Goal: Information Seeking & Learning: Compare options

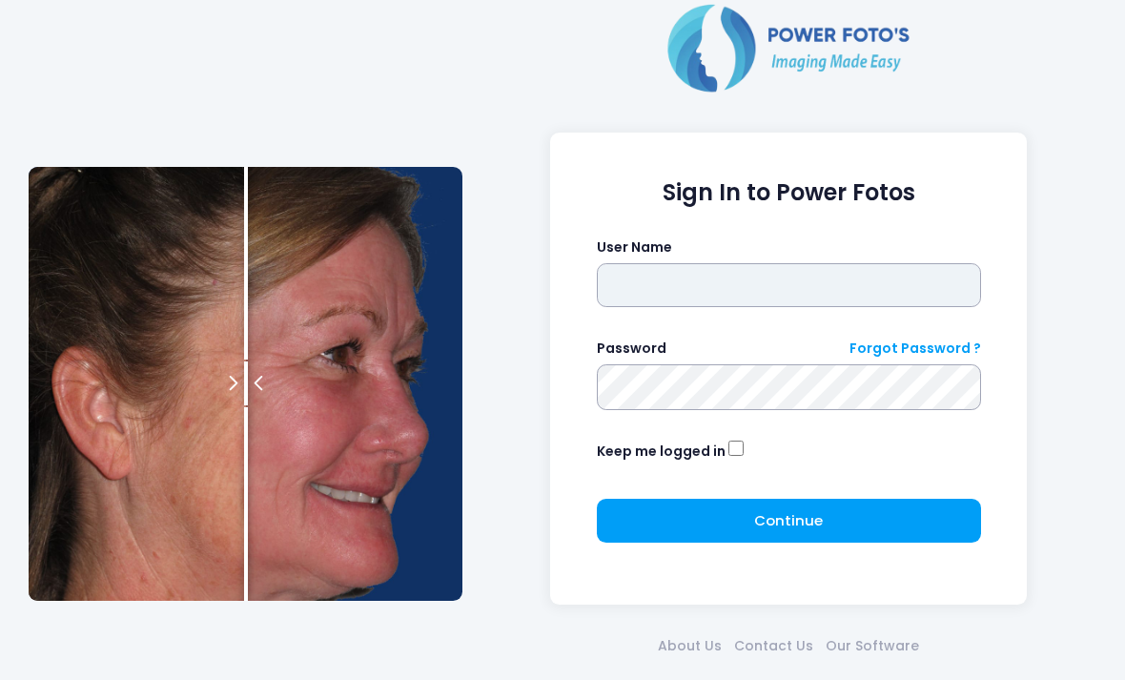
click at [790, 287] on input "text" at bounding box center [789, 285] width 384 height 44
click at [773, 300] on input "**********" at bounding box center [789, 285] width 384 height 44
type input "**********"
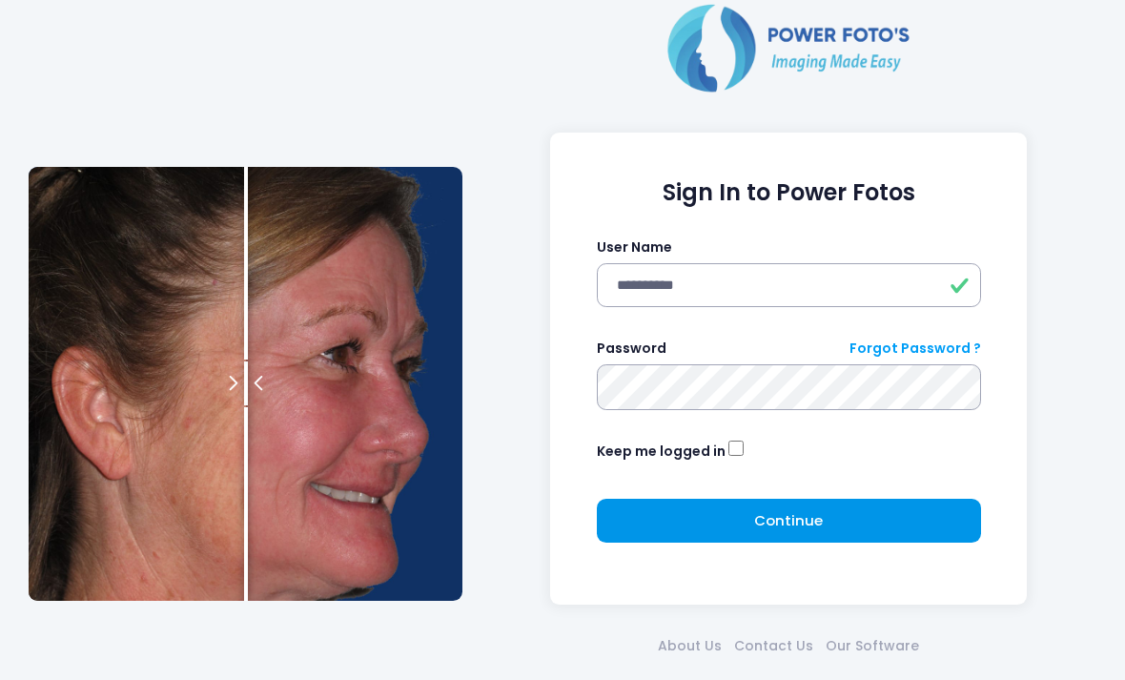
click at [866, 501] on button "Continue Please wait..." at bounding box center [789, 521] width 384 height 44
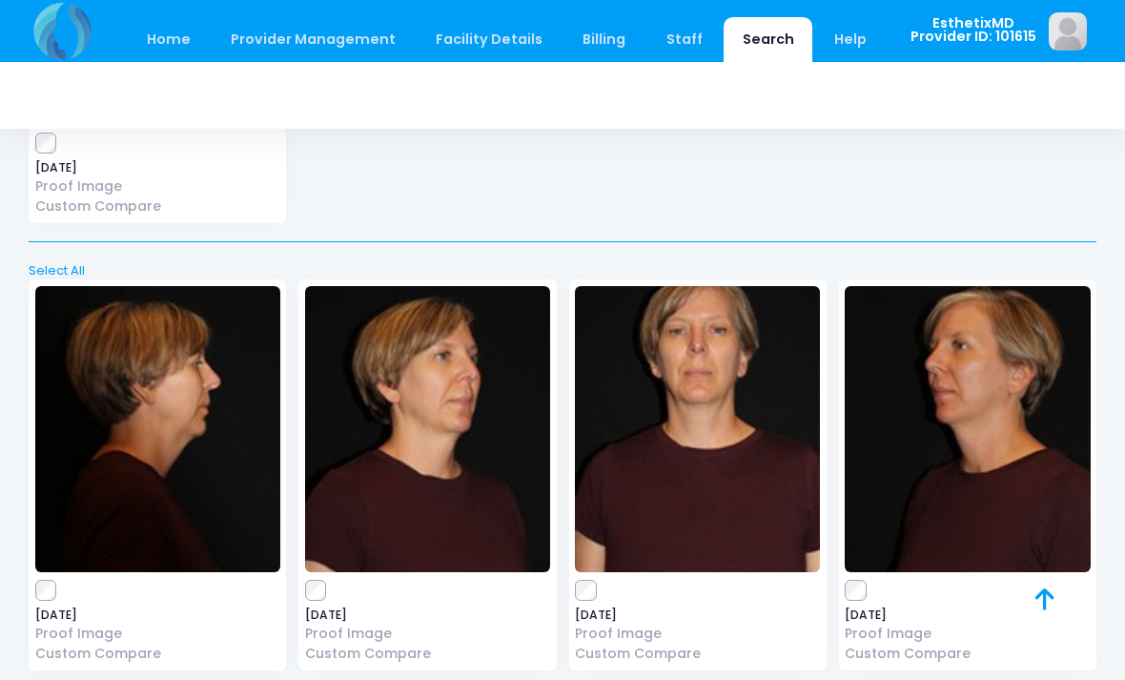
scroll to position [1659, 0]
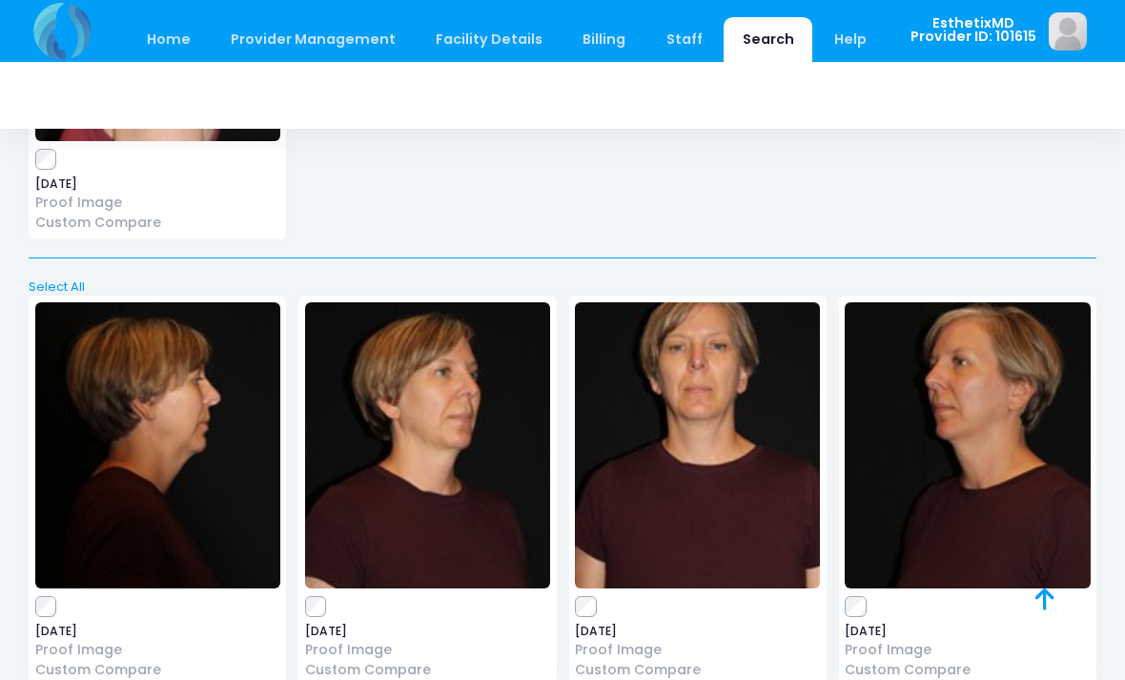
click at [786, 549] on img at bounding box center [697, 445] width 245 height 286
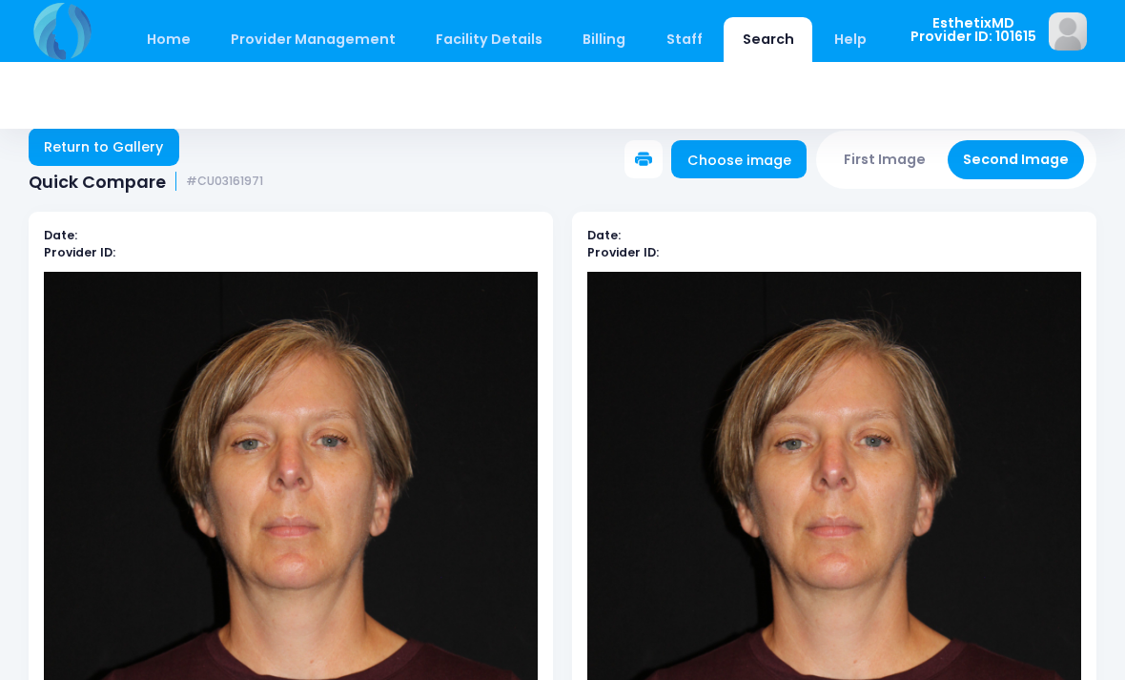
scroll to position [29, 0]
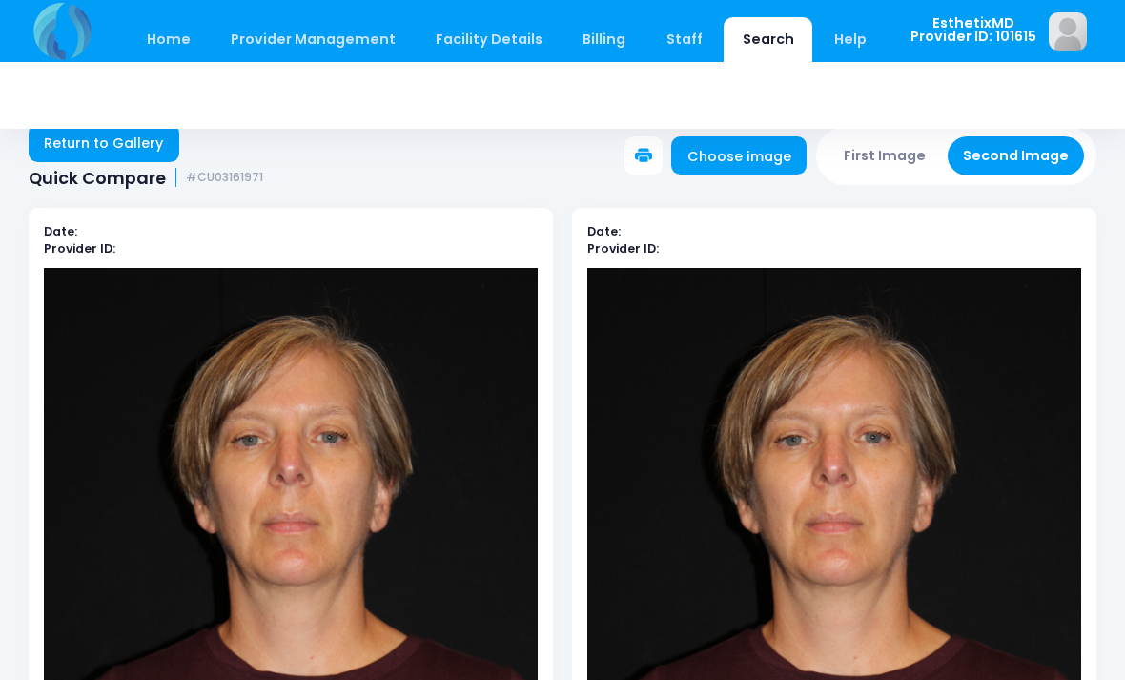
click at [1043, 156] on button "Second Image" at bounding box center [1016, 155] width 137 height 39
click at [1022, 155] on button "Second Image" at bounding box center [1016, 155] width 137 height 39
click at [896, 153] on button "First Image" at bounding box center [884, 155] width 113 height 39
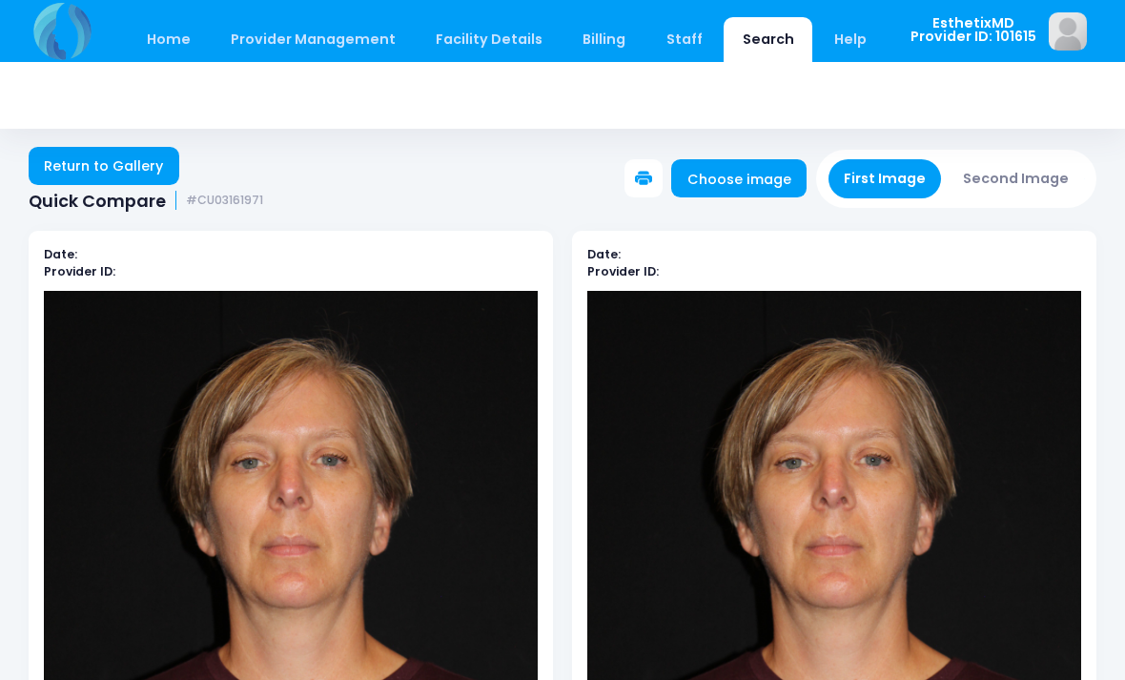
scroll to position [23, 0]
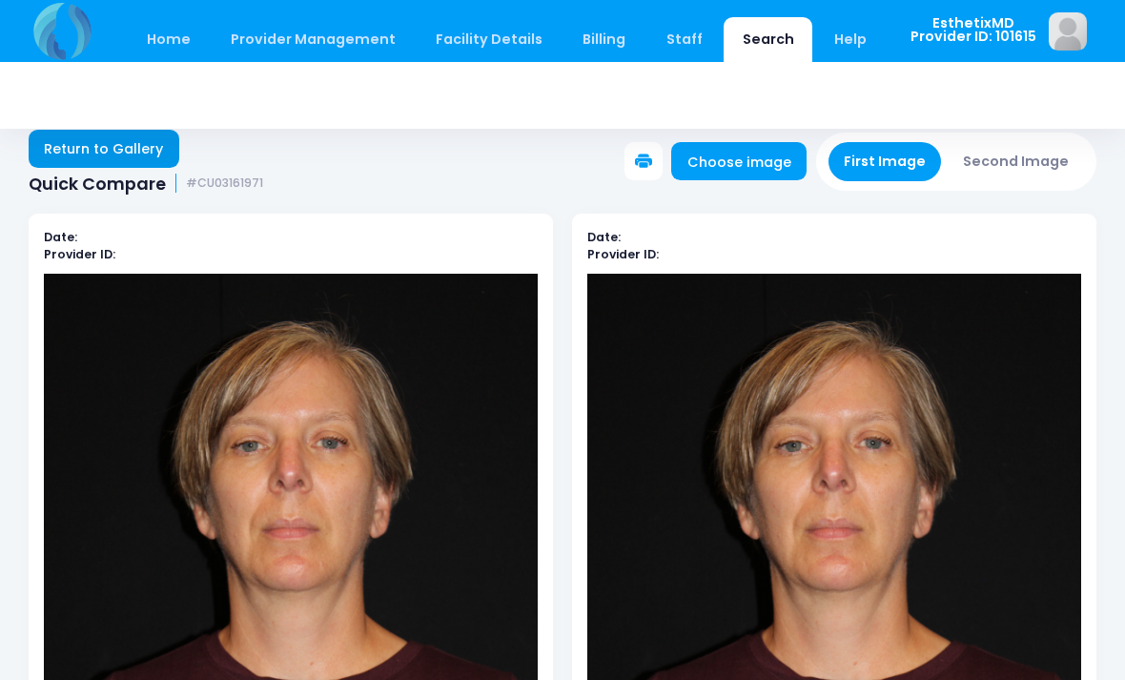
click at [143, 141] on link "Return to Gallery" at bounding box center [104, 149] width 151 height 38
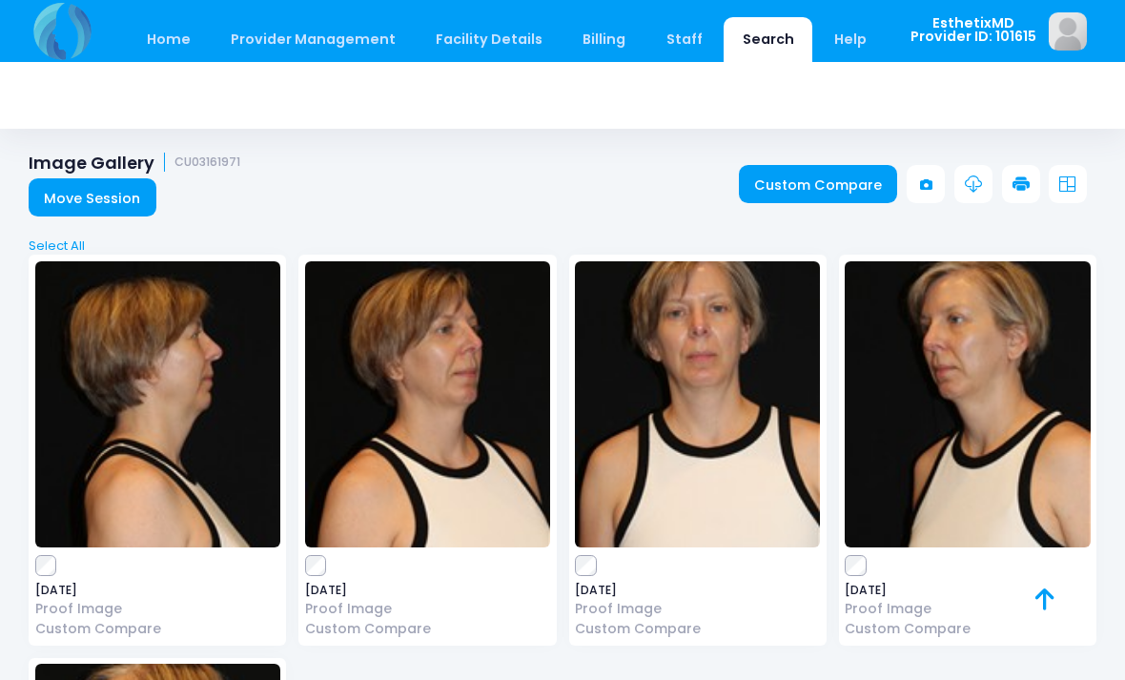
click at [716, 463] on img at bounding box center [697, 404] width 245 height 286
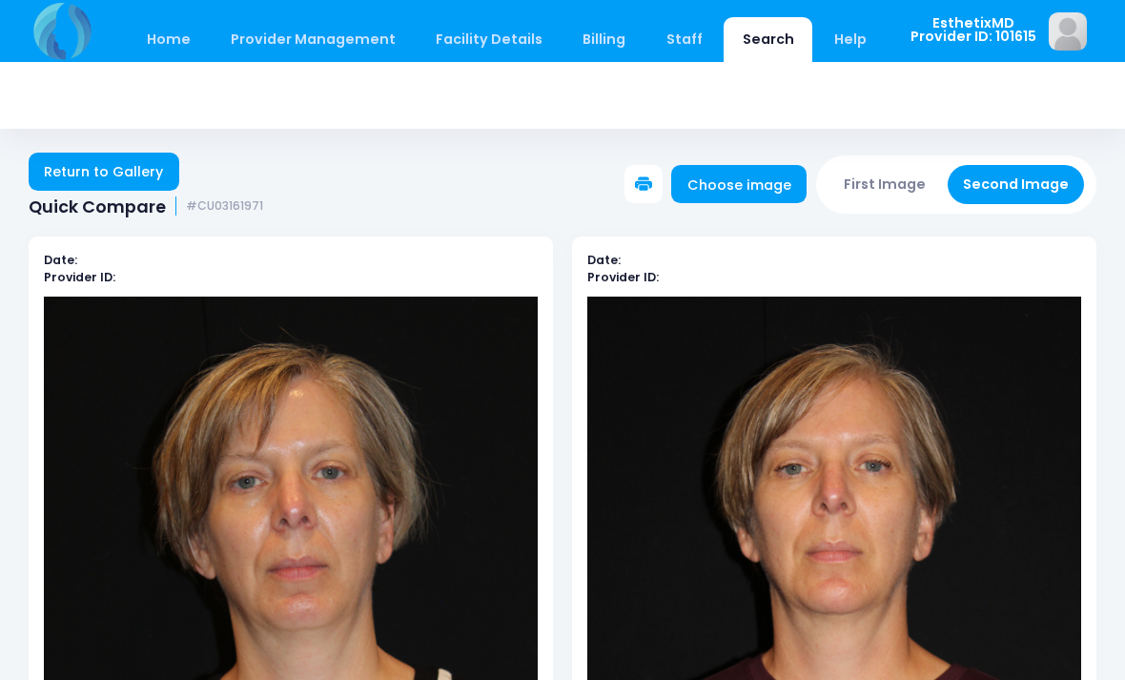
click at [1037, 187] on button "Second Image" at bounding box center [1016, 184] width 137 height 39
click at [914, 191] on button "First Image" at bounding box center [884, 184] width 113 height 39
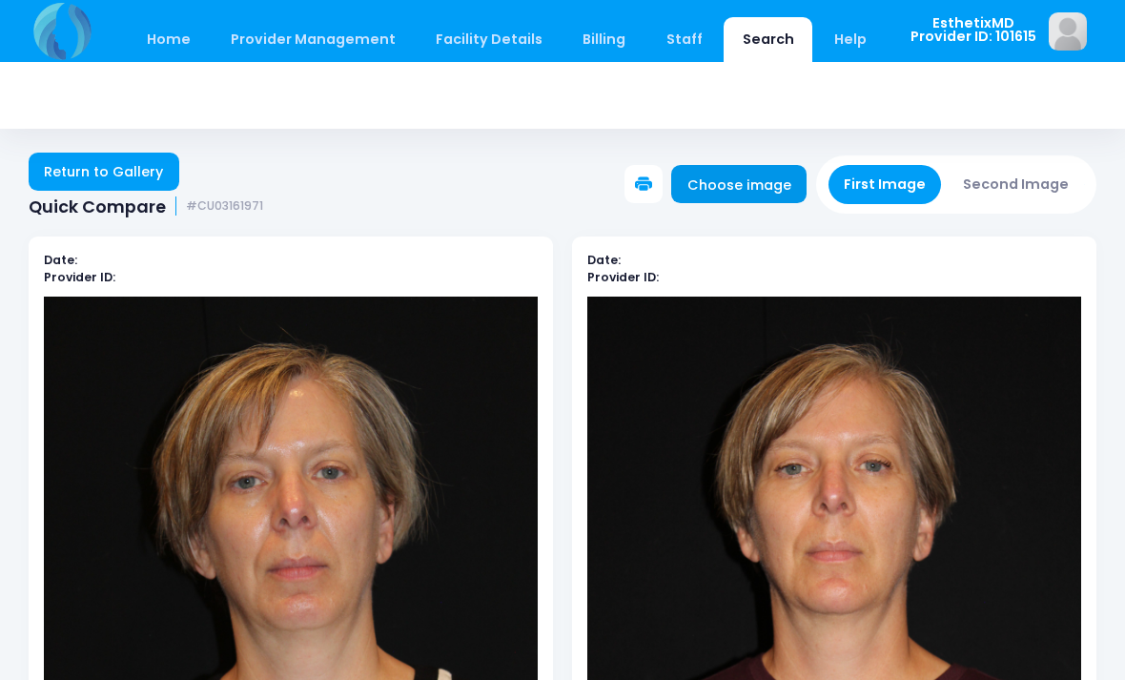
click at [772, 188] on link "Choose image" at bounding box center [738, 184] width 135 height 38
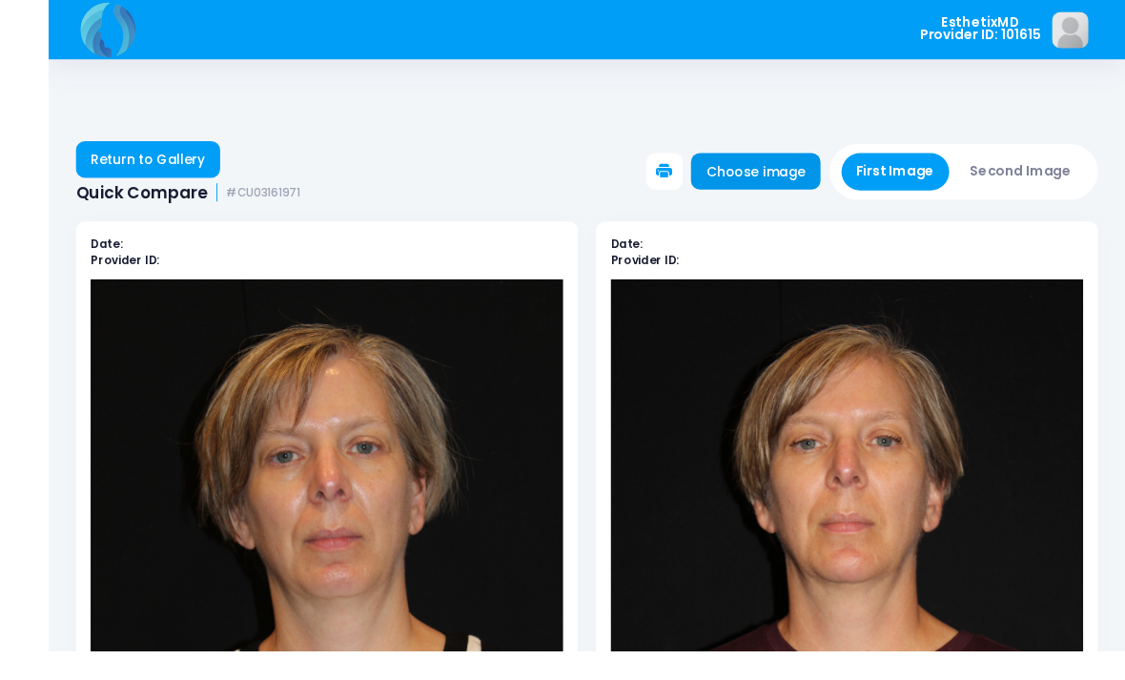
scroll to position [6, 0]
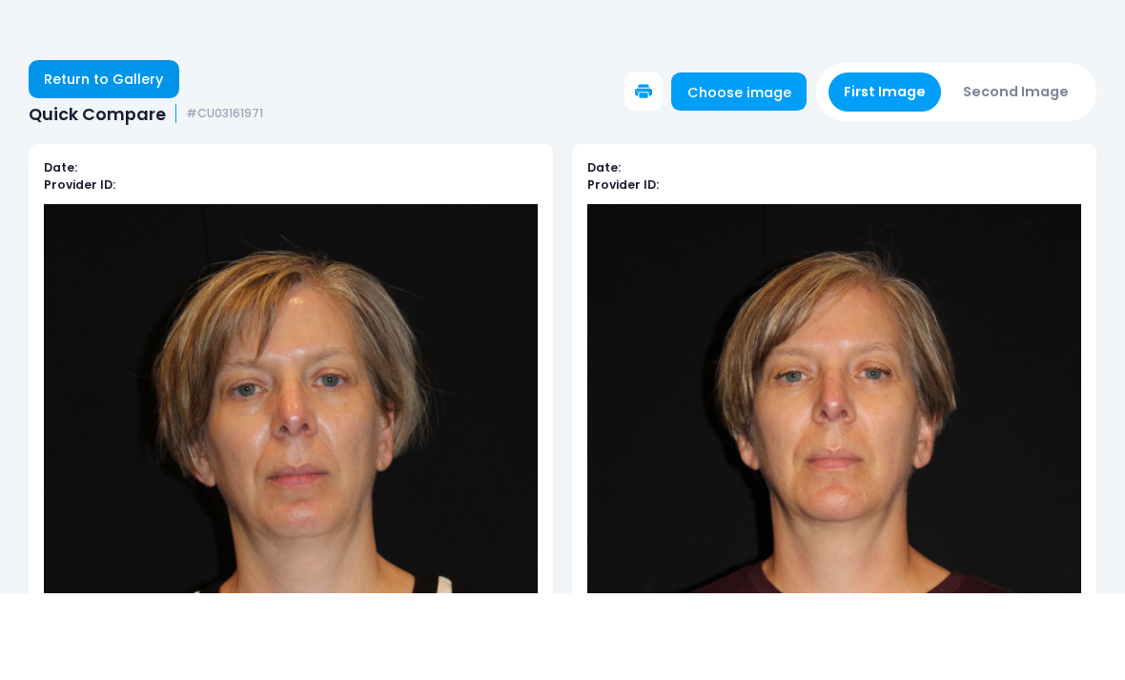
click at [145, 147] on link "Return to Gallery" at bounding box center [104, 166] width 151 height 38
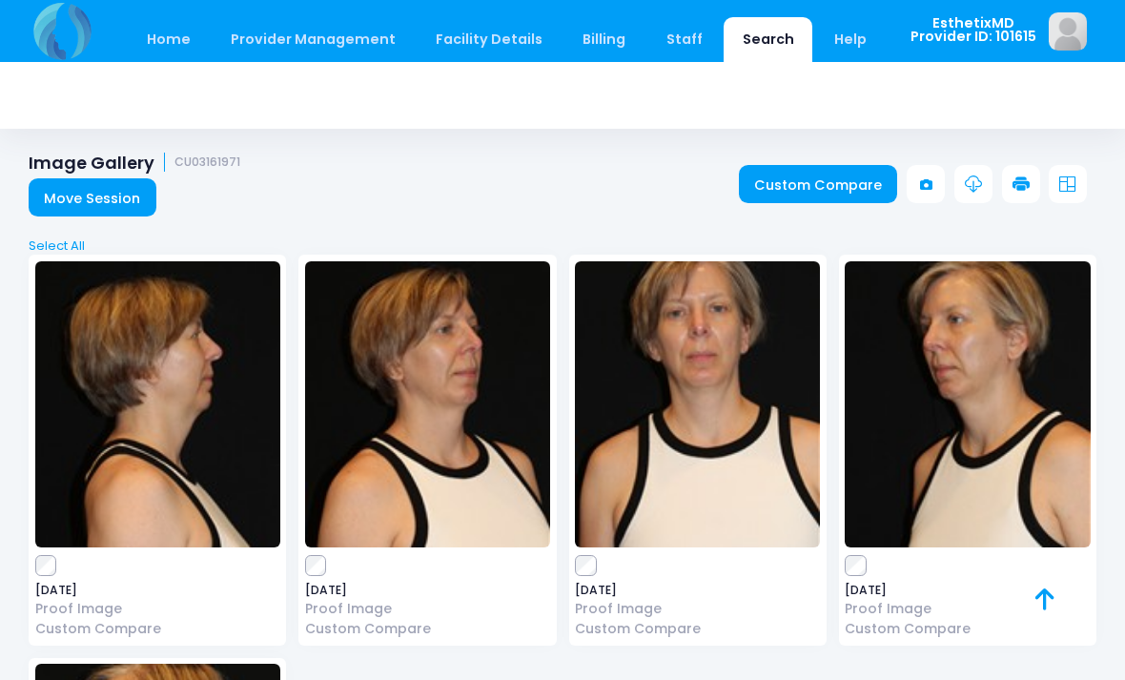
click at [999, 450] on img at bounding box center [967, 404] width 245 height 286
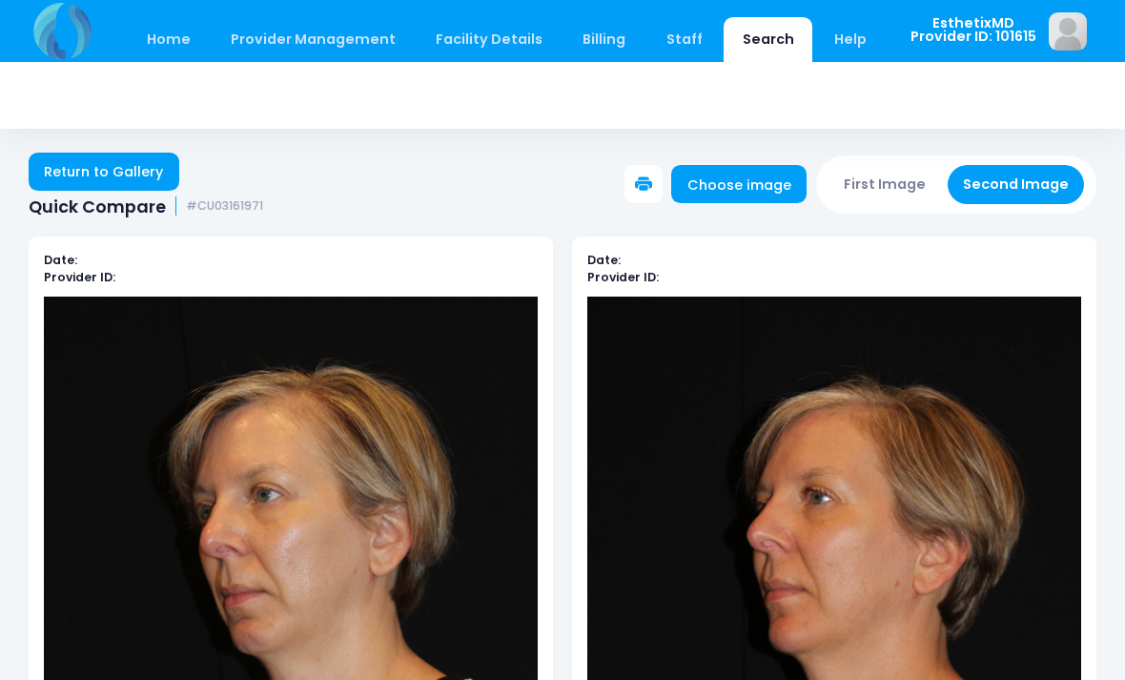
click at [894, 198] on button "First Image" at bounding box center [884, 184] width 113 height 39
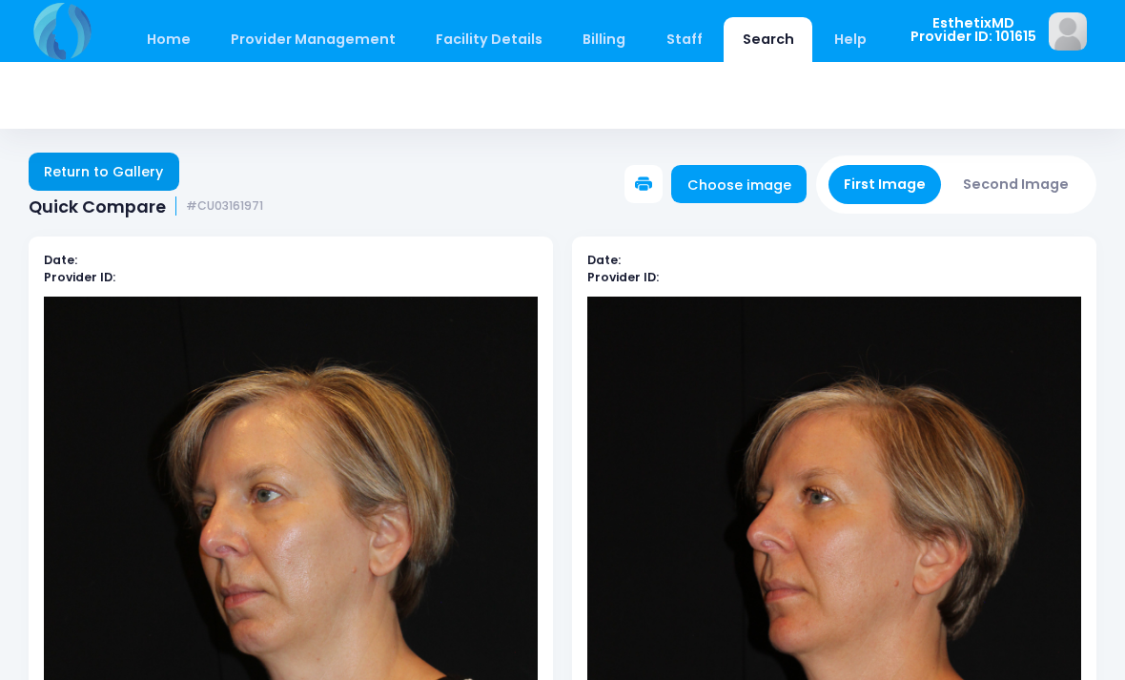
click at [117, 190] on link "Return to Gallery" at bounding box center [104, 172] width 151 height 38
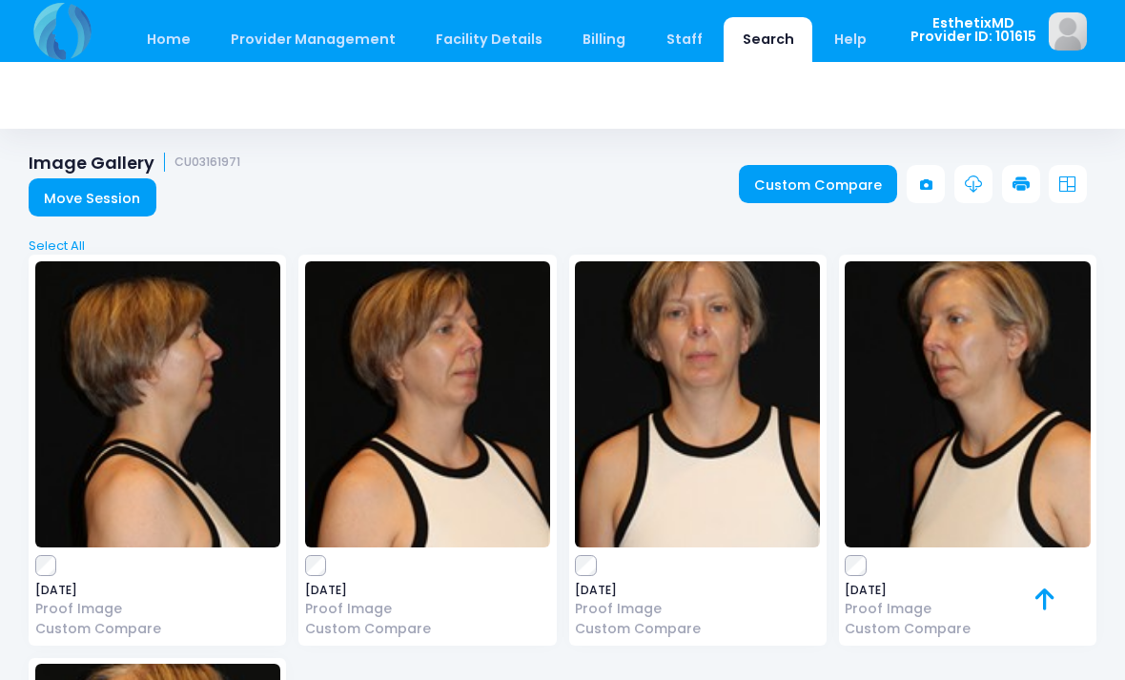
click at [714, 452] on img at bounding box center [697, 404] width 245 height 286
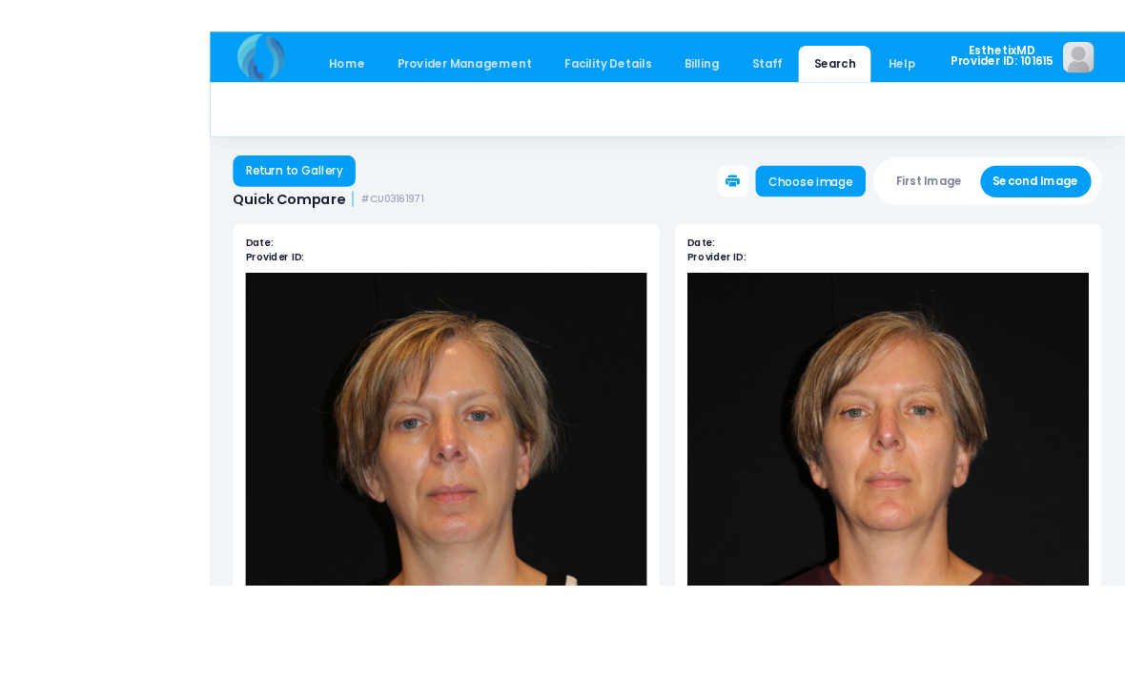
scroll to position [67, 0]
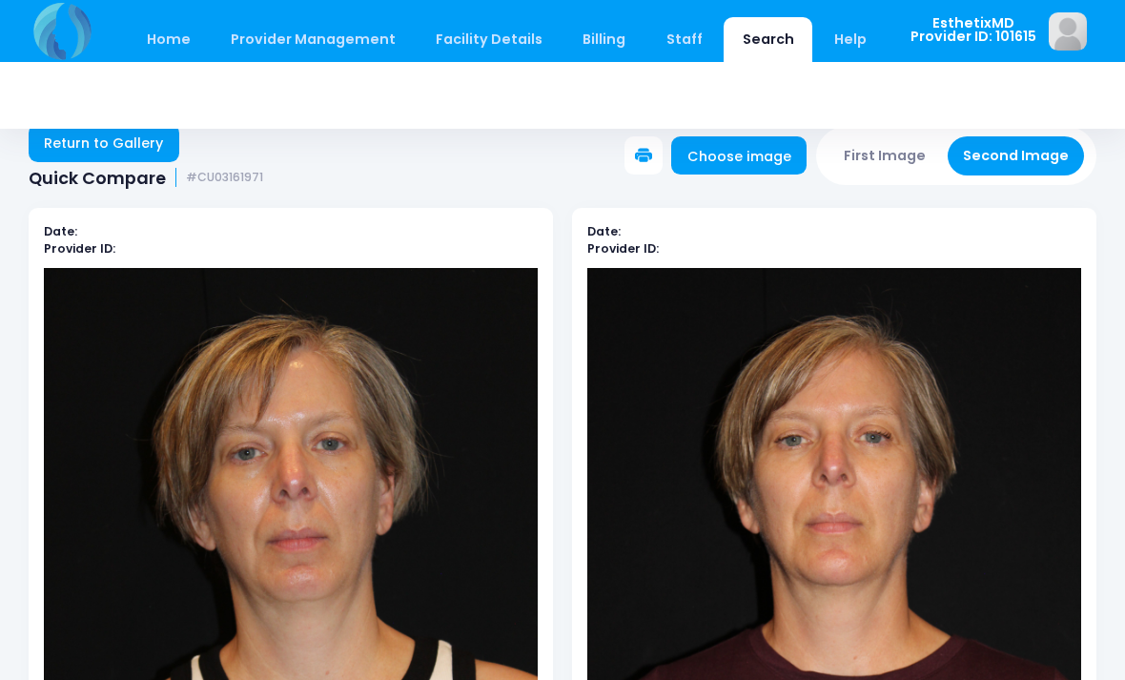
scroll to position [0, 0]
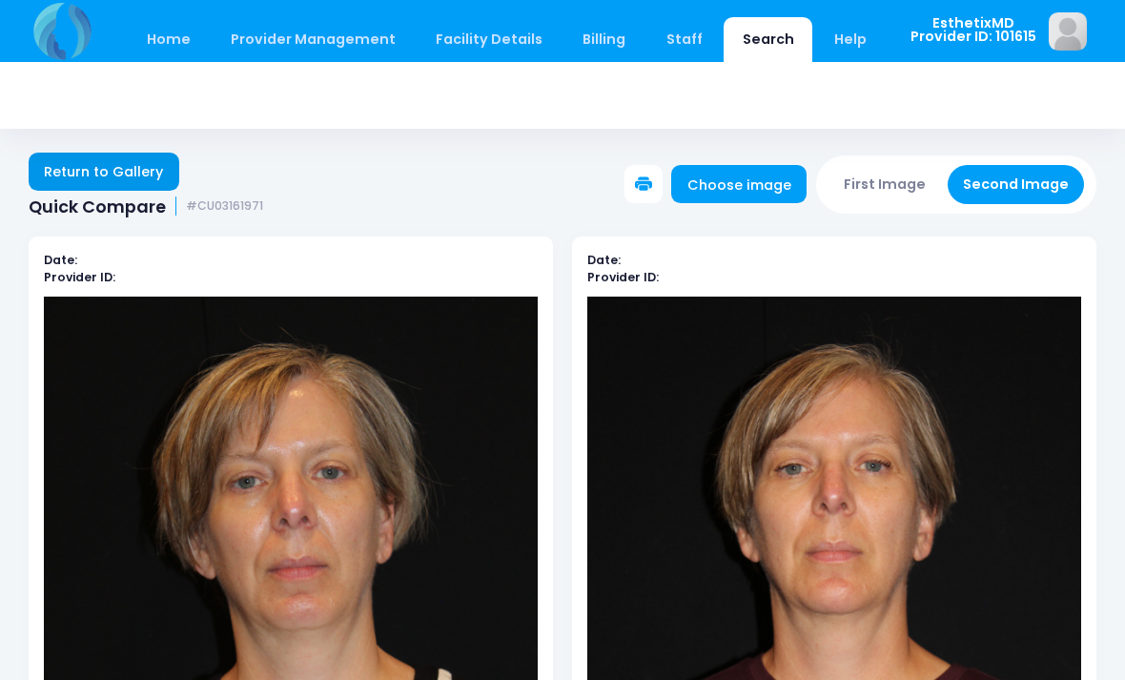
click at [131, 170] on link "Return to Gallery" at bounding box center [104, 172] width 151 height 38
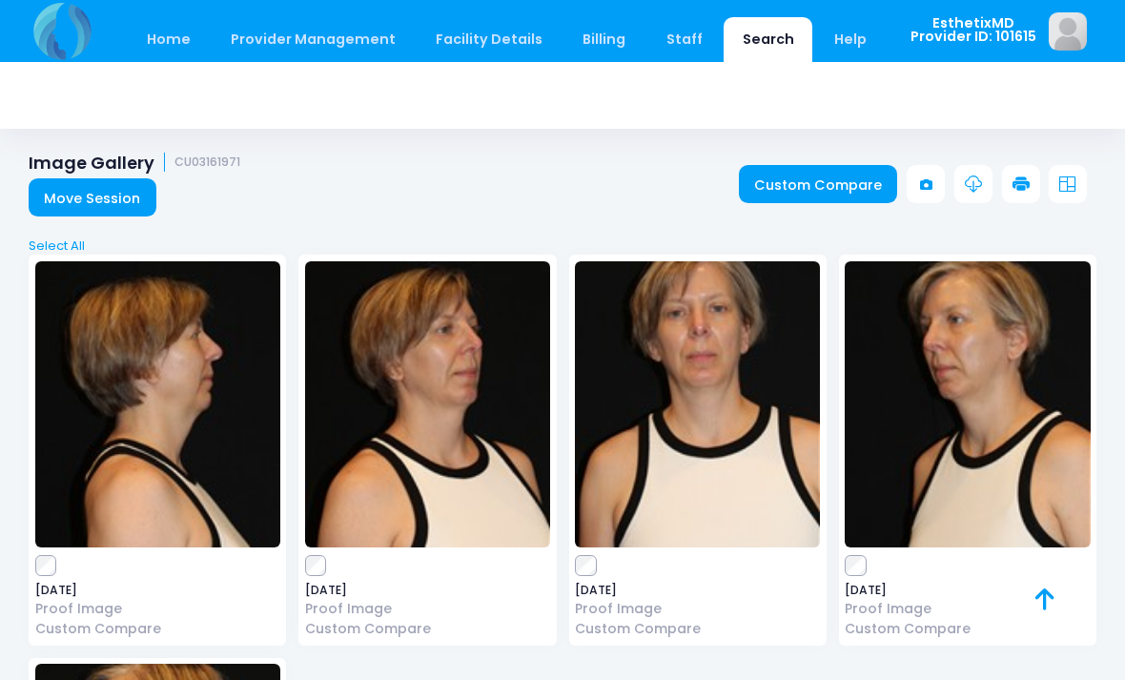
click at [1000, 458] on img at bounding box center [967, 404] width 245 height 286
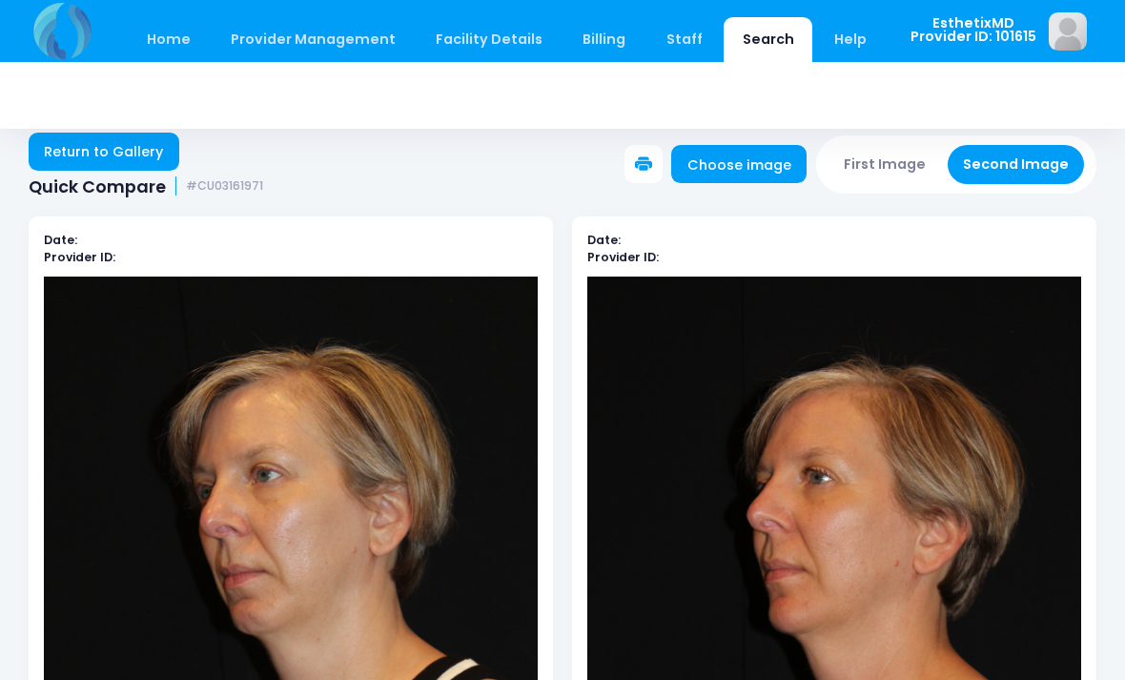
scroll to position [22, 0]
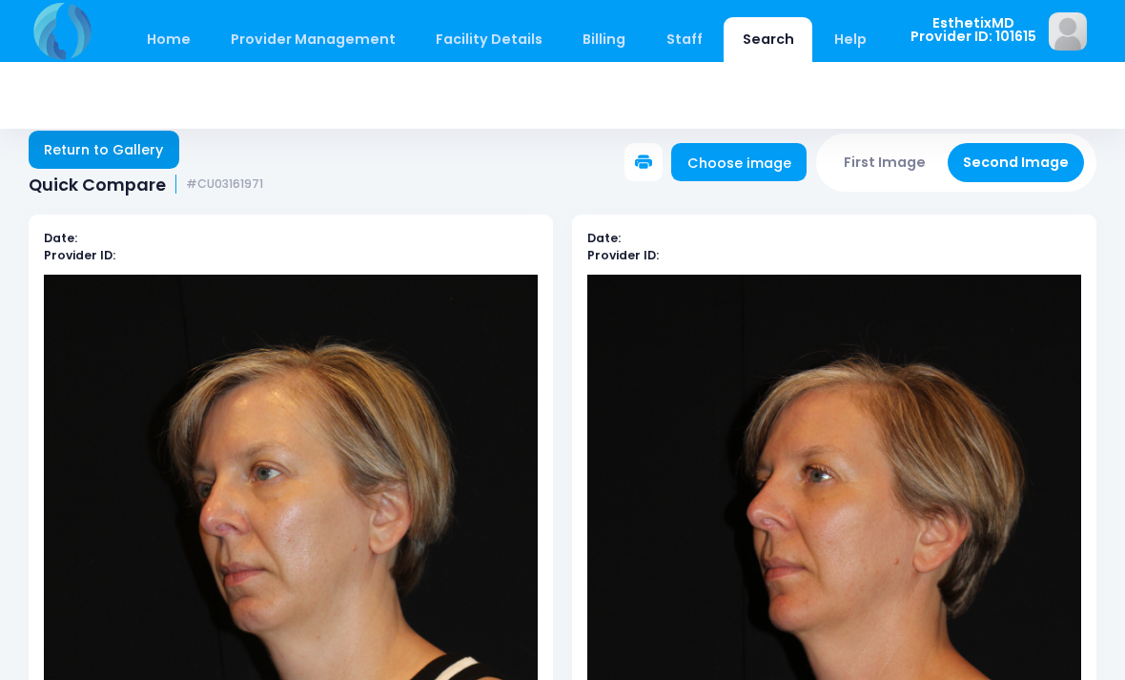
click at [124, 149] on link "Return to Gallery" at bounding box center [104, 150] width 151 height 38
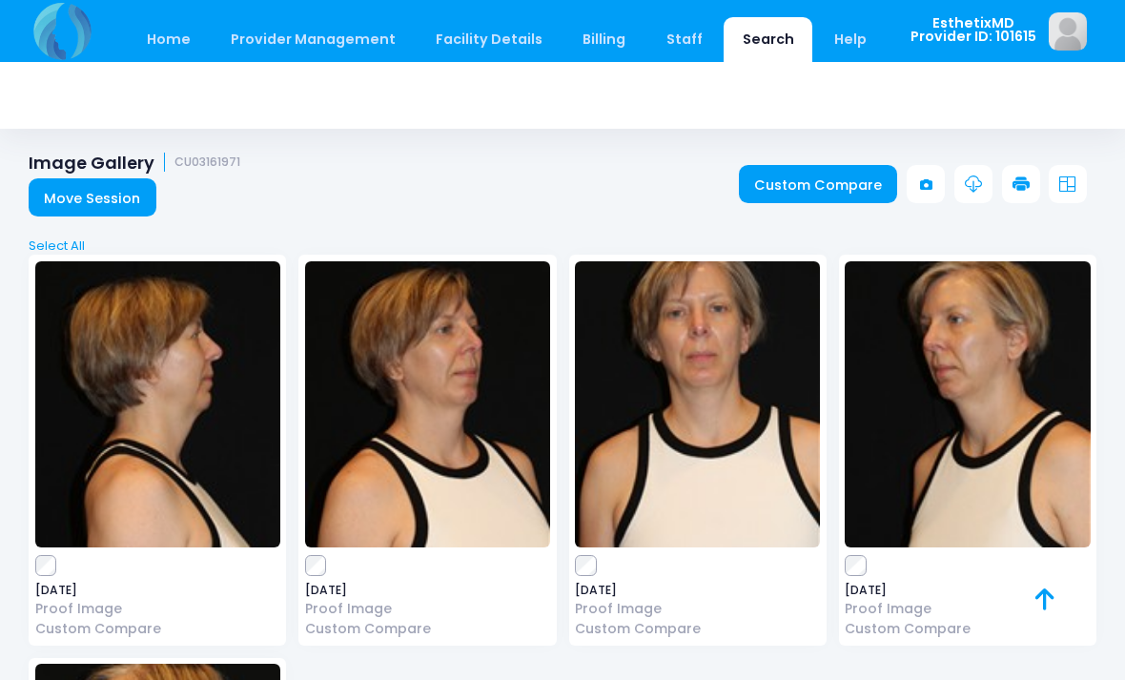
click at [683, 471] on img at bounding box center [697, 404] width 245 height 286
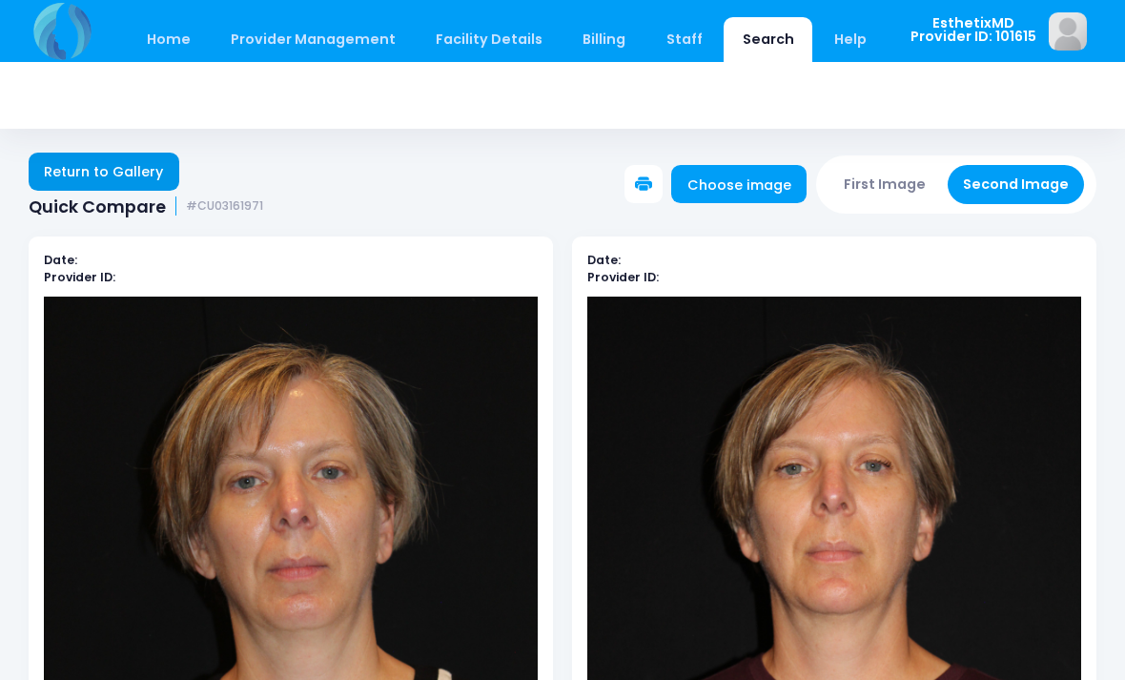
click at [138, 171] on link "Return to Gallery" at bounding box center [104, 172] width 151 height 38
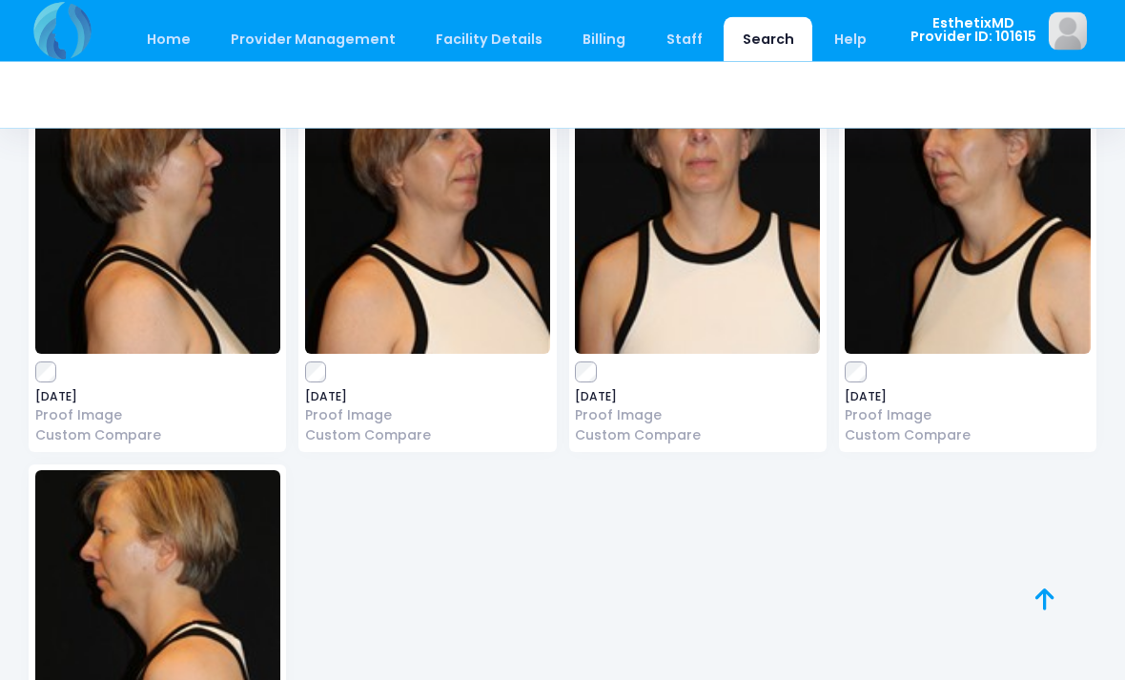
scroll to position [194, 0]
click at [996, 275] on img at bounding box center [967, 211] width 245 height 286
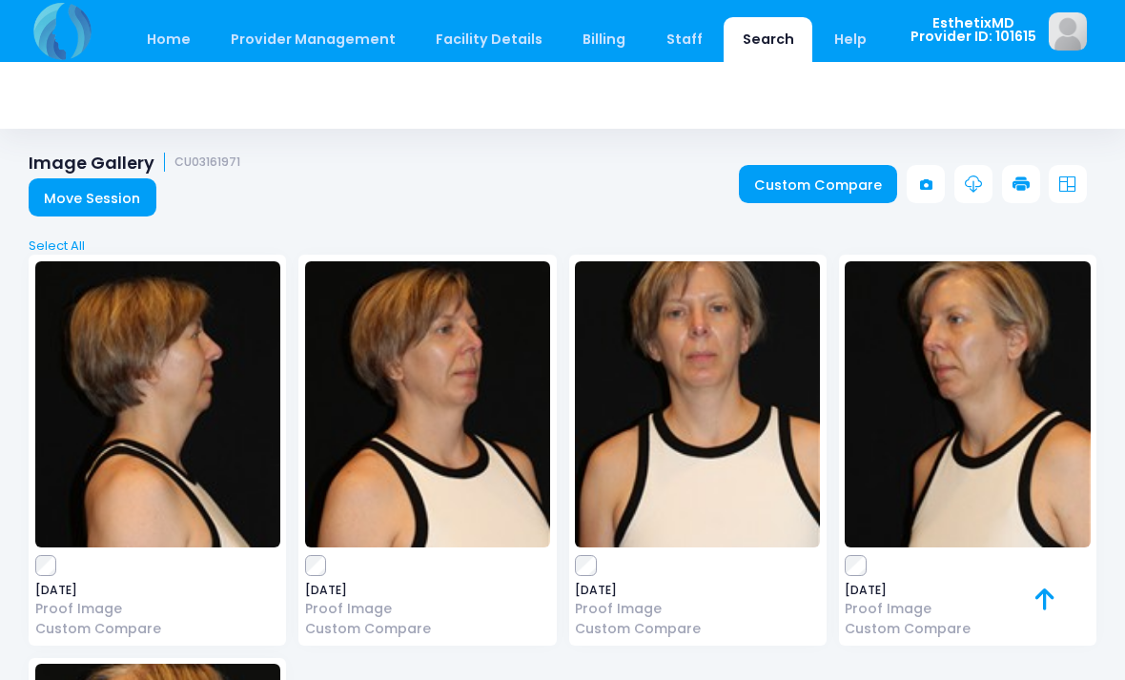
scroll to position [255, 0]
click at [759, 427] on img at bounding box center [697, 404] width 245 height 286
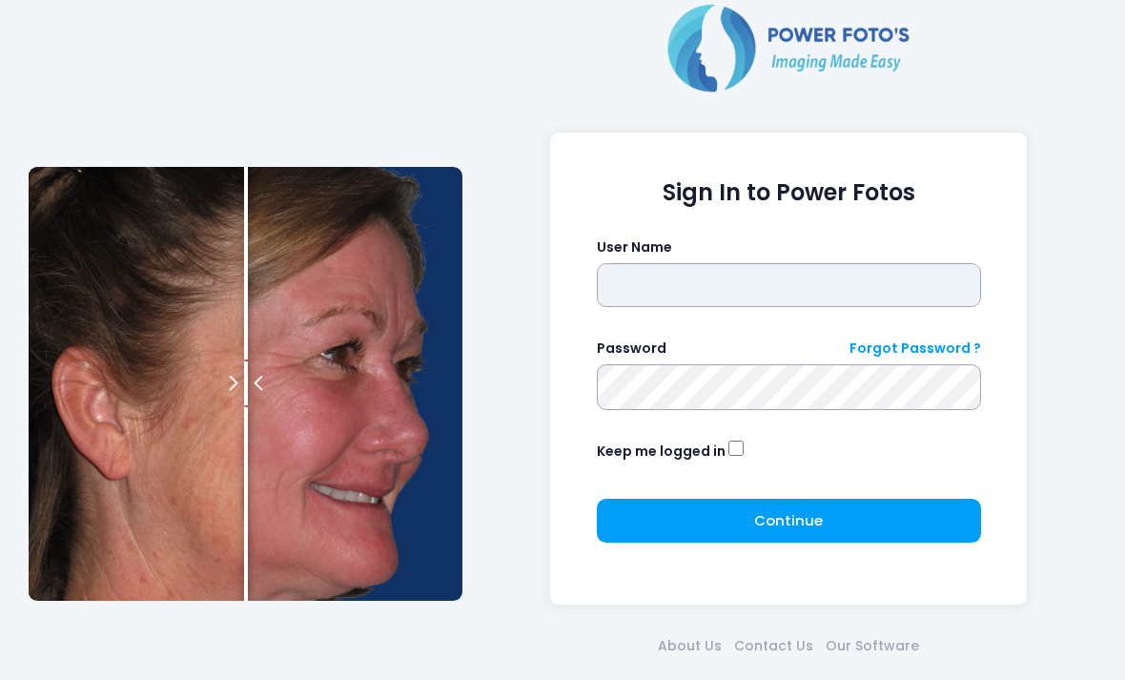
click at [898, 293] on input "text" at bounding box center [789, 285] width 384 height 44
click at [695, 286] on input "********" at bounding box center [789, 285] width 384 height 44
type input "**********"
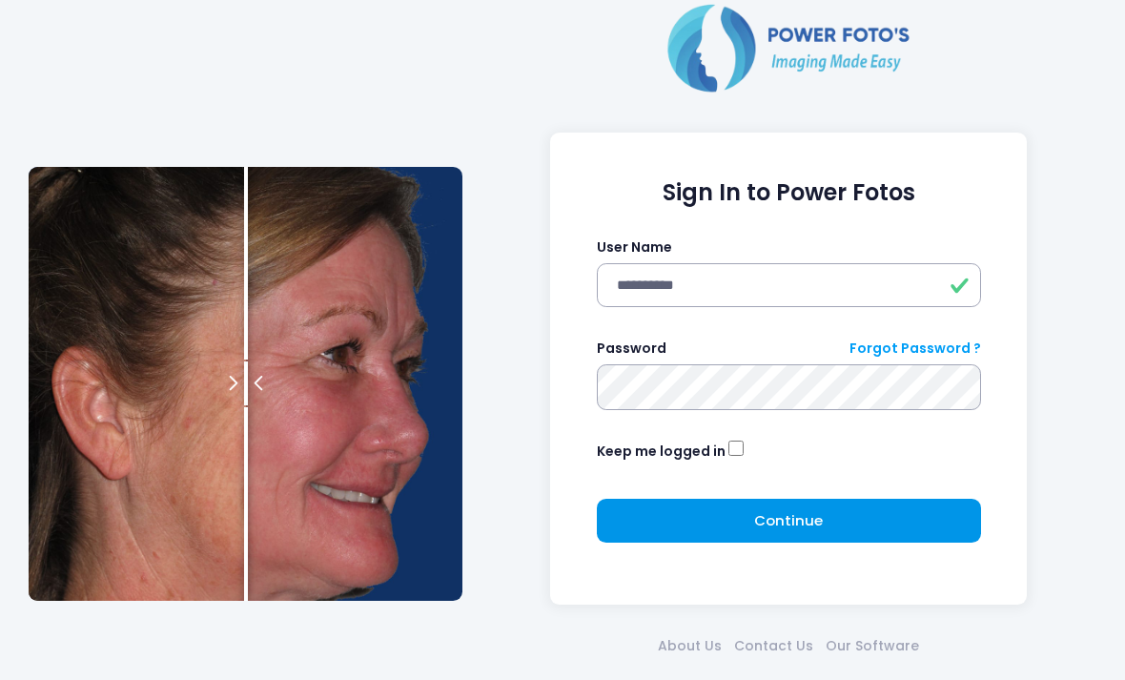
click at [810, 514] on span "Continue" at bounding box center [788, 520] width 69 height 20
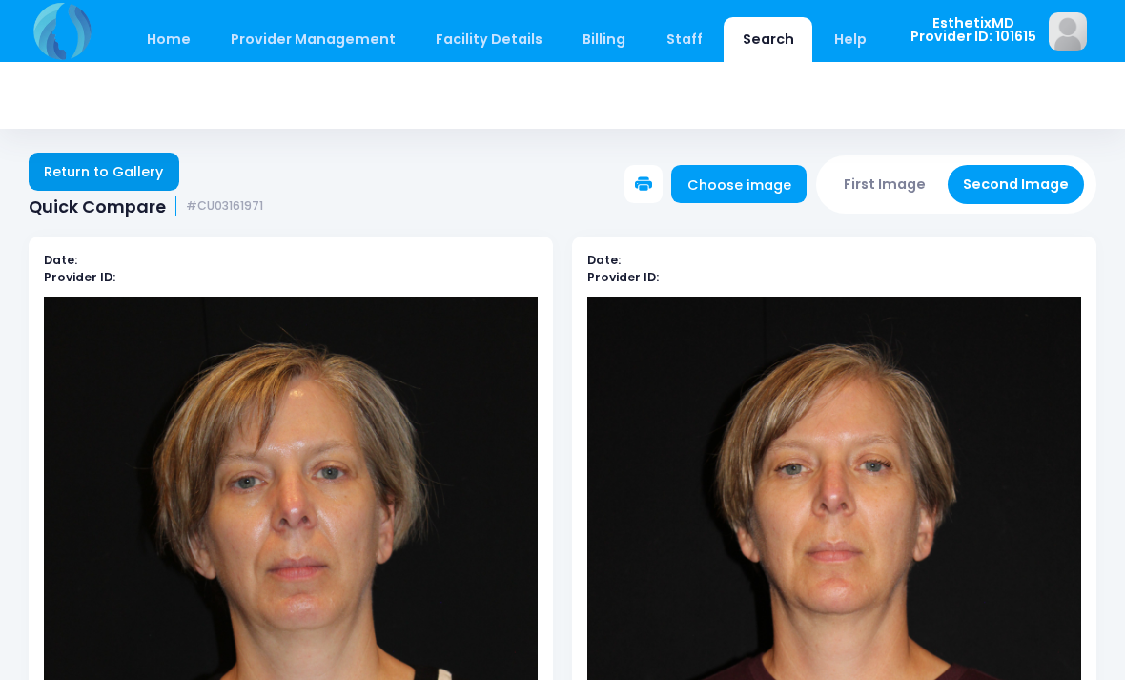
click at [121, 169] on link "Return to Gallery" at bounding box center [104, 172] width 151 height 38
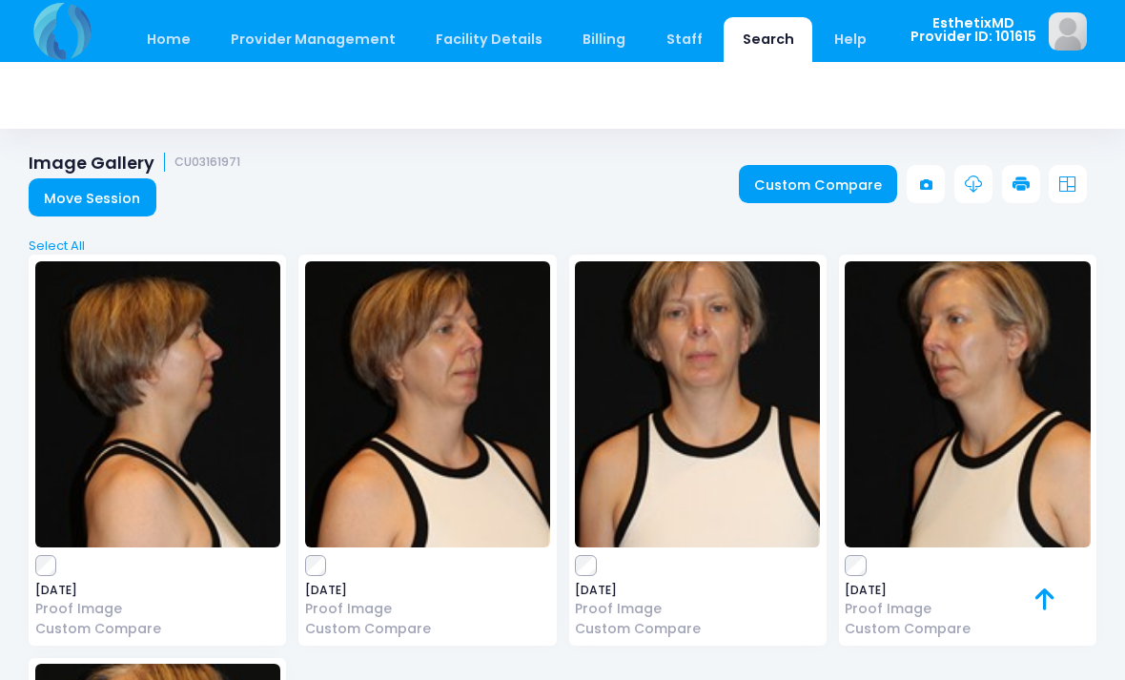
click at [989, 480] on img at bounding box center [967, 404] width 245 height 286
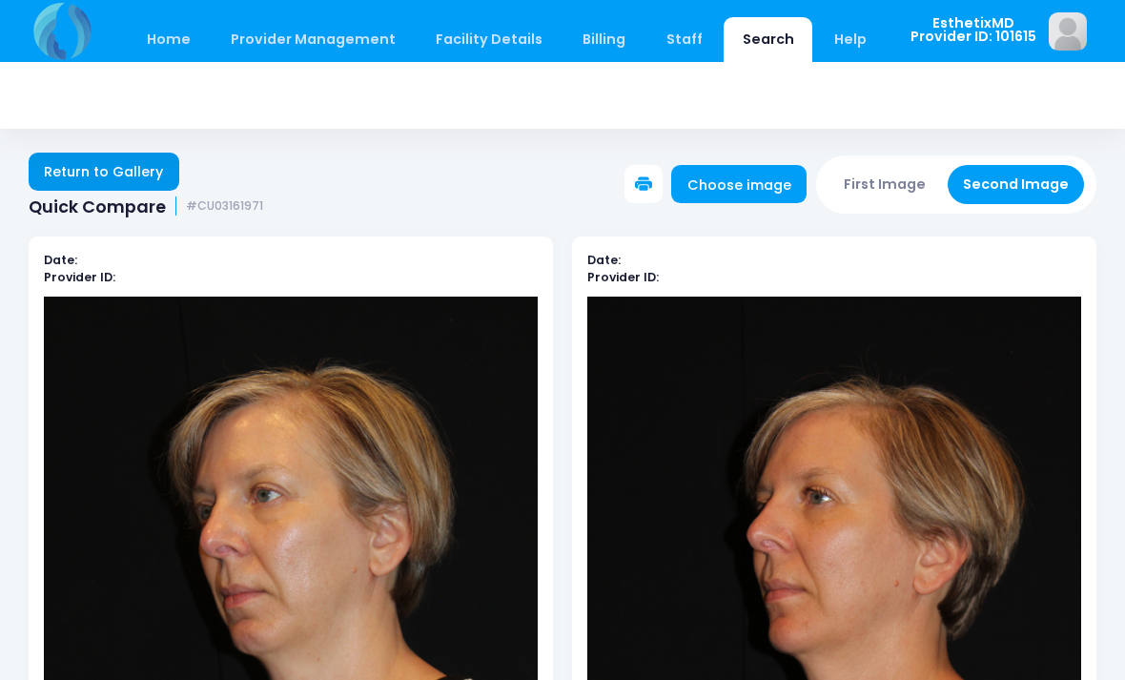
click at [114, 171] on link "Return to Gallery" at bounding box center [104, 172] width 151 height 38
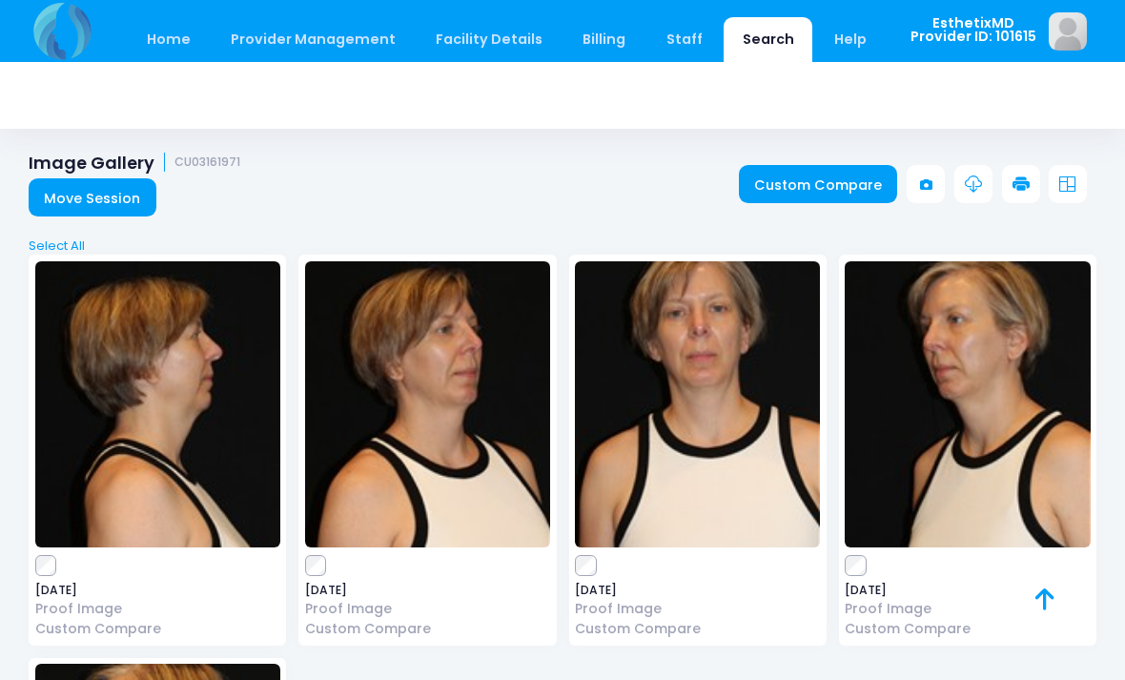
click at [714, 459] on img at bounding box center [697, 404] width 245 height 286
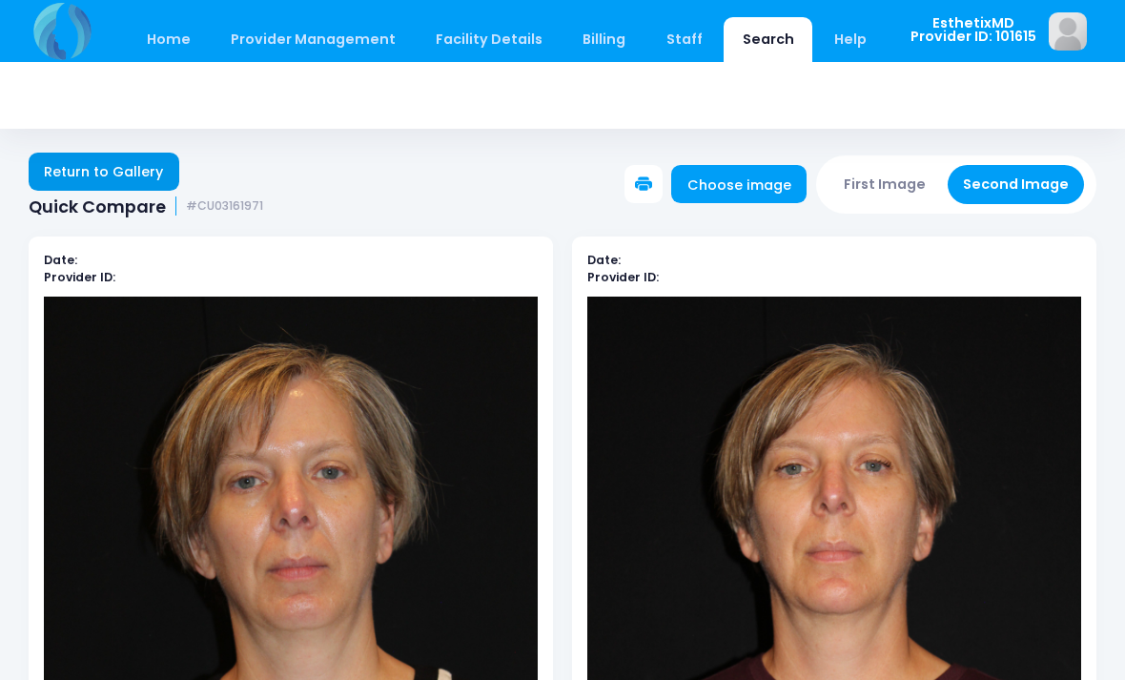
click at [122, 173] on link "Return to Gallery" at bounding box center [104, 172] width 151 height 38
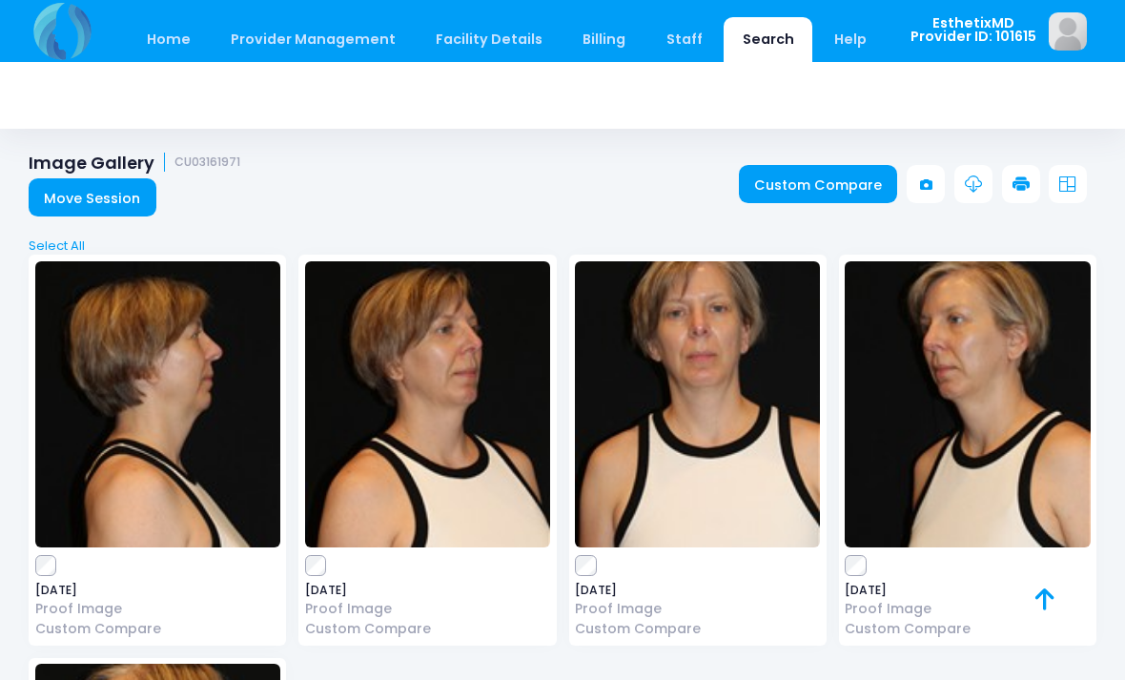
click at [1031, 442] on img at bounding box center [967, 404] width 245 height 286
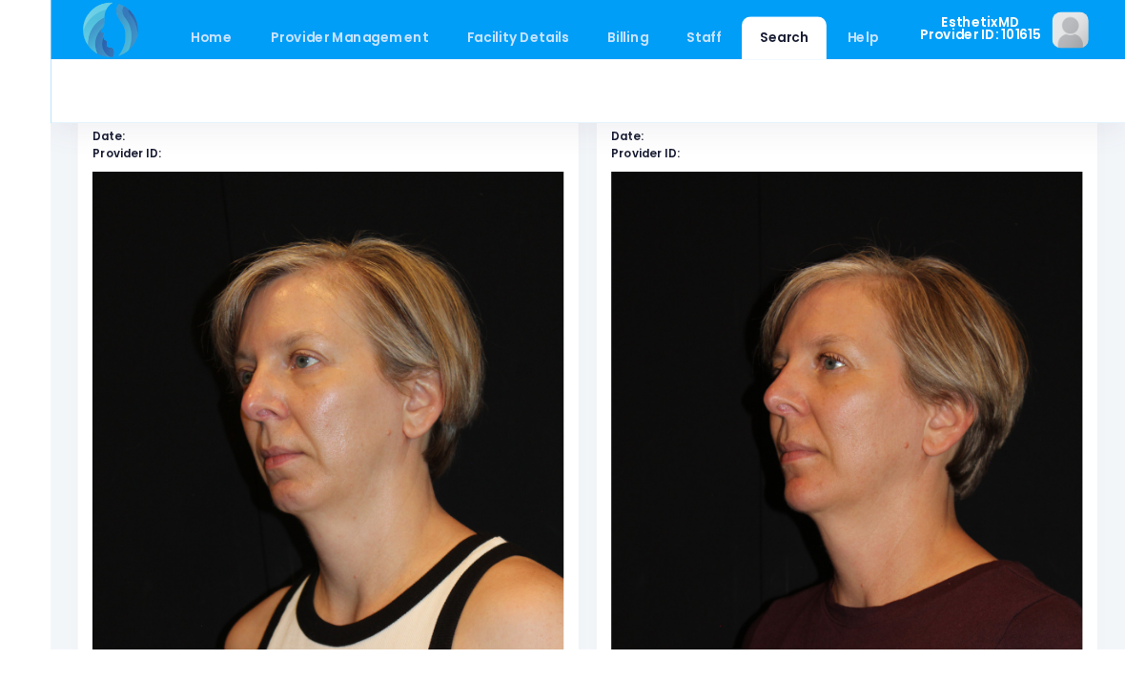
scroll to position [213, 0]
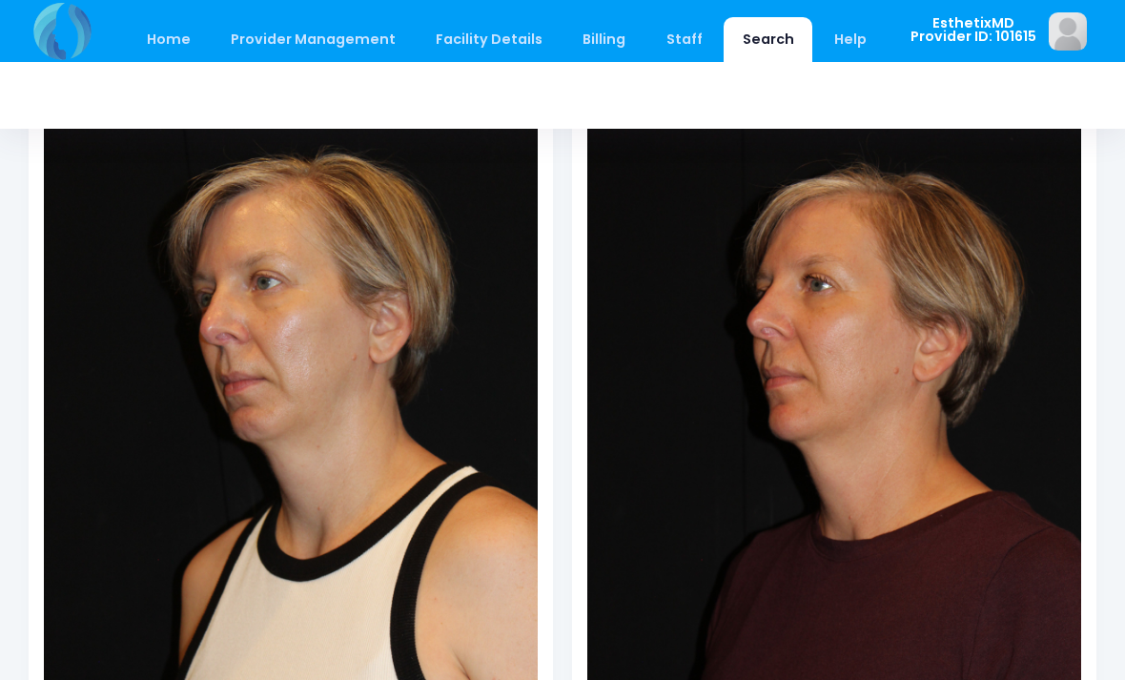
click at [984, 412] on img at bounding box center [834, 454] width 494 height 741
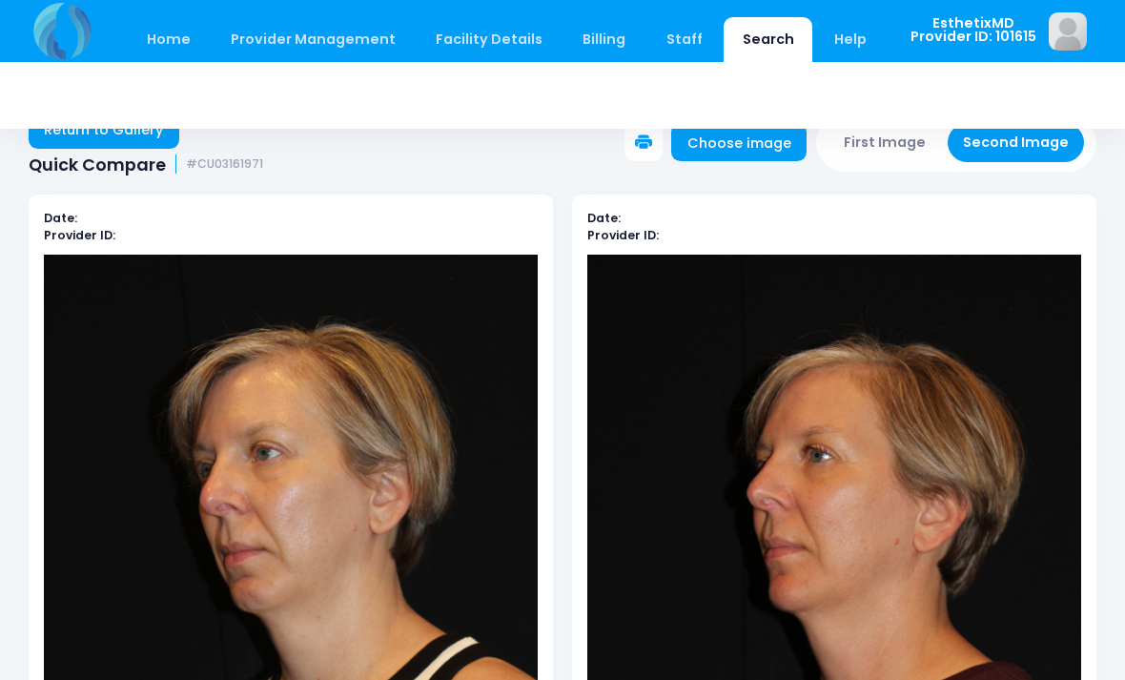
scroll to position [0, 0]
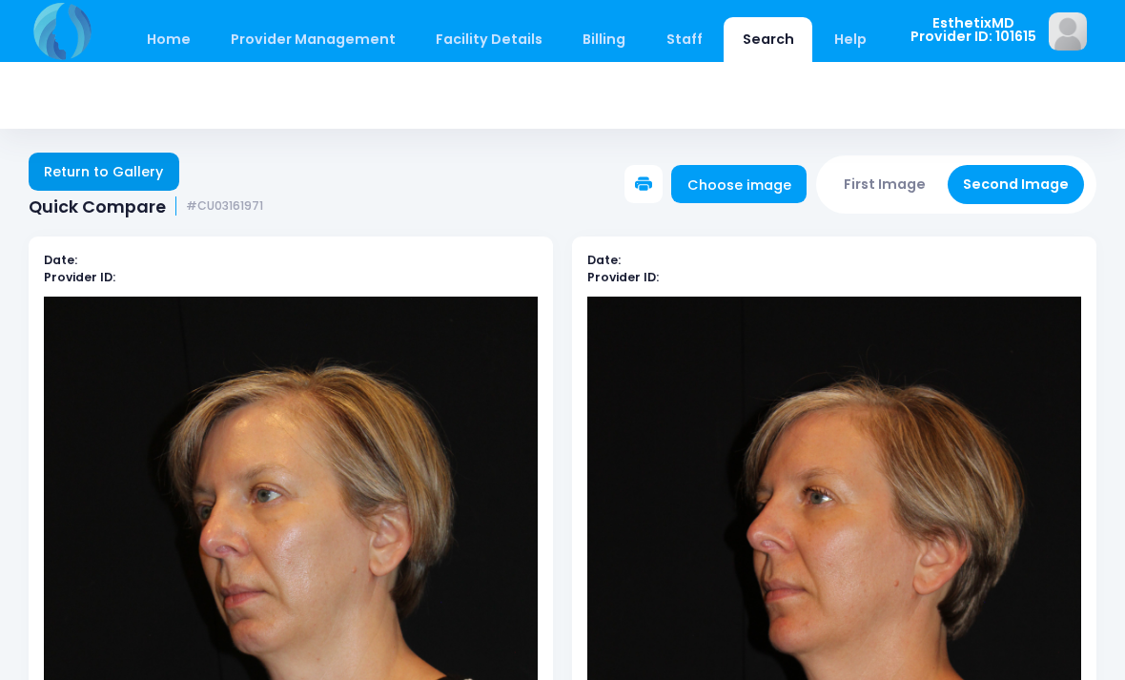
click at [129, 173] on link "Return to Gallery" at bounding box center [104, 172] width 151 height 38
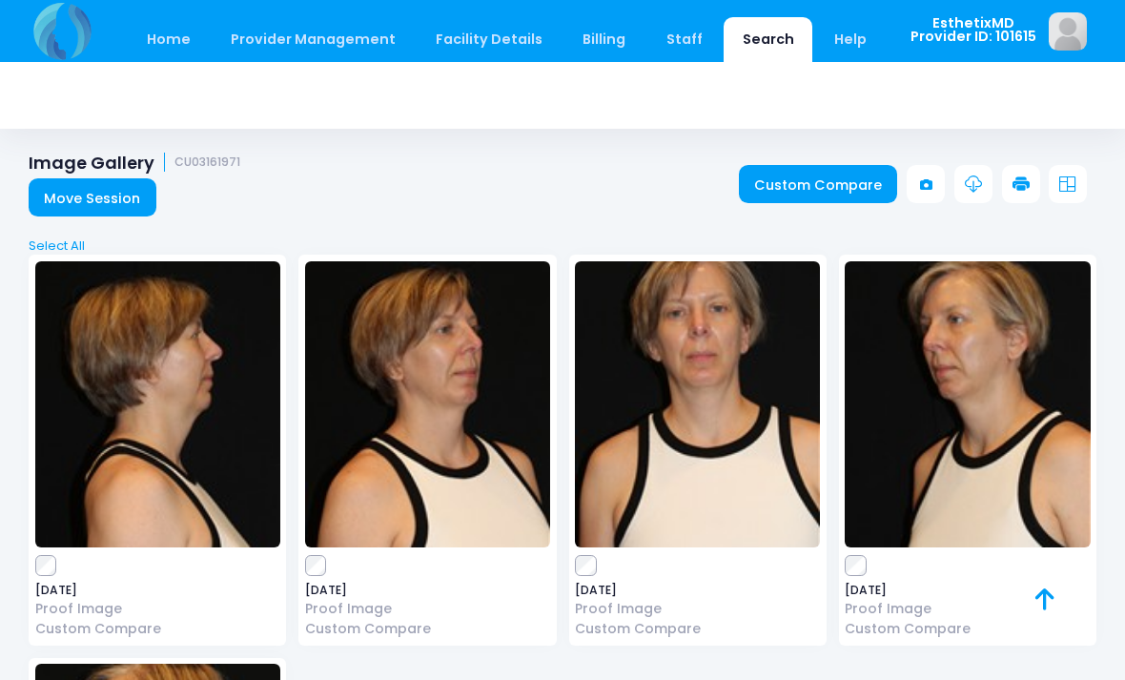
click at [720, 428] on img at bounding box center [697, 404] width 245 height 286
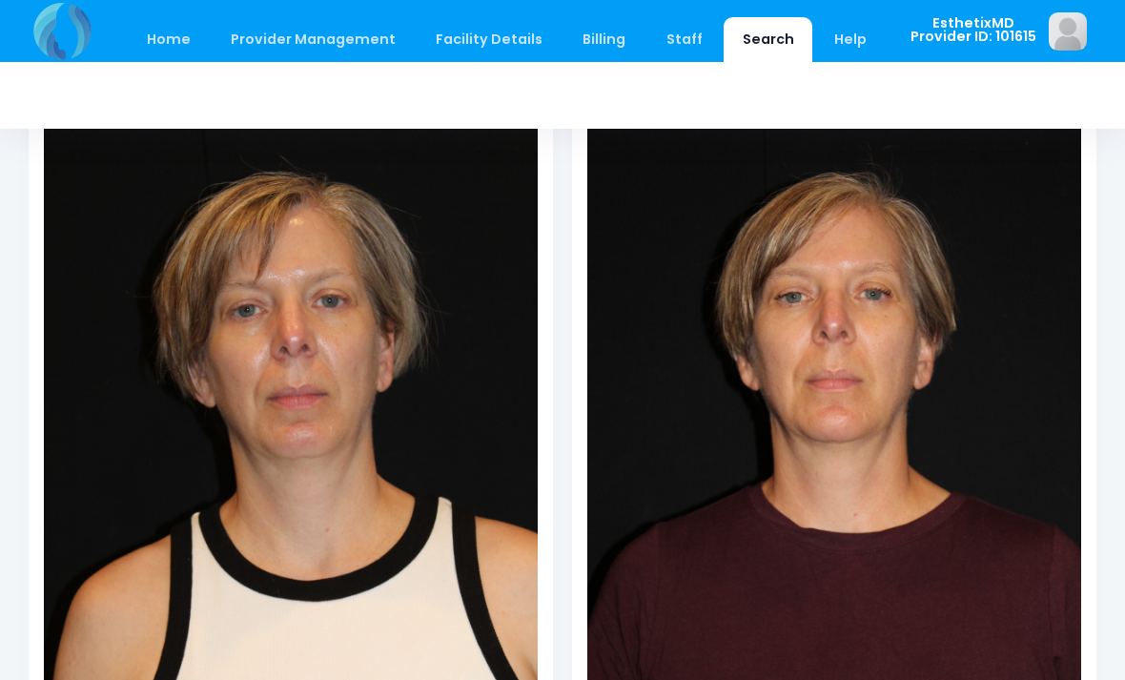
scroll to position [158, 0]
